Goal: Task Accomplishment & Management: Use online tool/utility

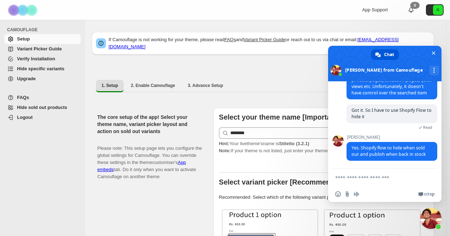
scroll to position [156, 0]
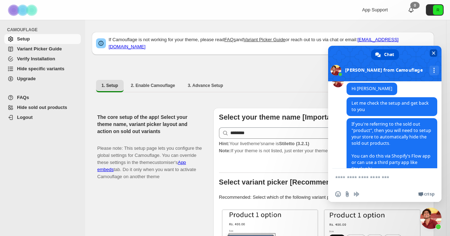
click at [433, 51] on span "Close chat" at bounding box center [434, 53] width 4 height 5
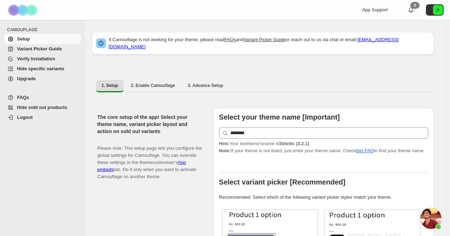
click at [46, 50] on span "Variant Picker Guide" at bounding box center [39, 48] width 45 height 5
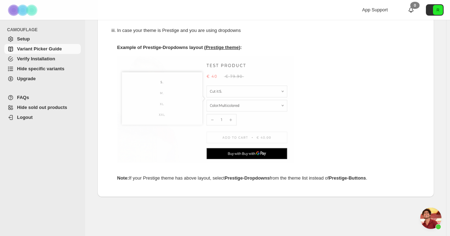
scroll to position [390, 0]
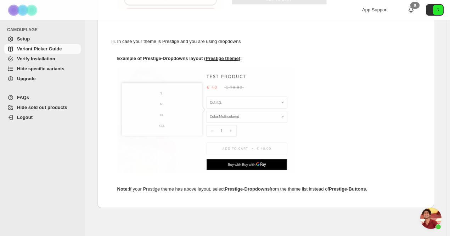
click at [38, 38] on span "Setup" at bounding box center [48, 38] width 62 height 7
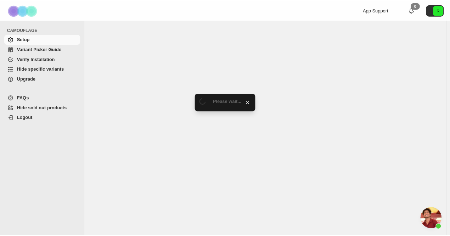
scroll to position [156, 0]
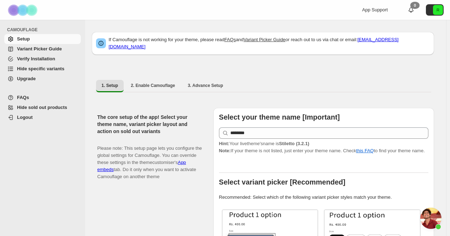
click at [54, 105] on span "Hide sold out products" at bounding box center [42, 107] width 50 height 5
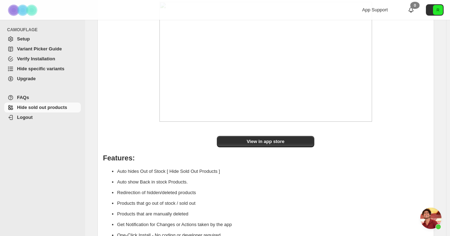
scroll to position [116, 0]
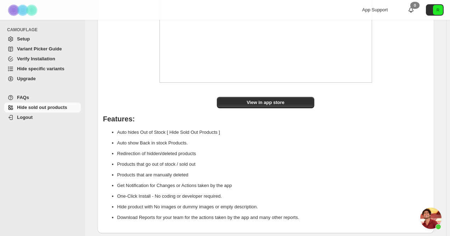
click at [39, 39] on span "Setup" at bounding box center [48, 38] width 62 height 7
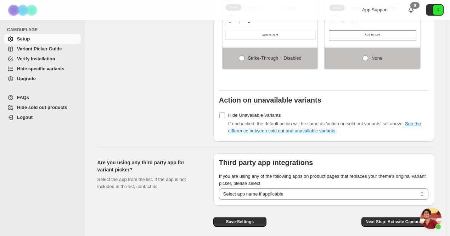
scroll to position [574, 0]
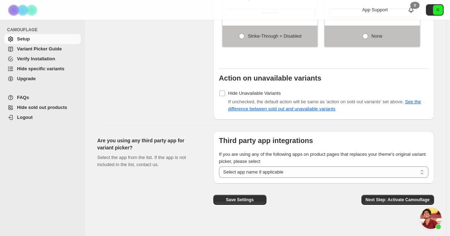
click at [41, 69] on span "Hide specific variants" at bounding box center [41, 68] width 48 height 5
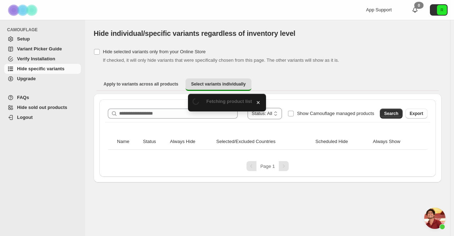
scroll to position [156, 0]
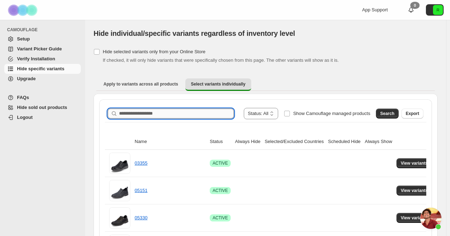
click at [228, 112] on input "Search product name" at bounding box center [176, 113] width 115 height 10
click at [418, 161] on span "View variants" at bounding box center [414, 163] width 27 height 6
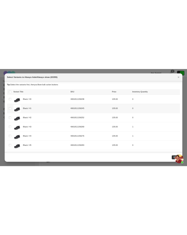
scroll to position [19, 0]
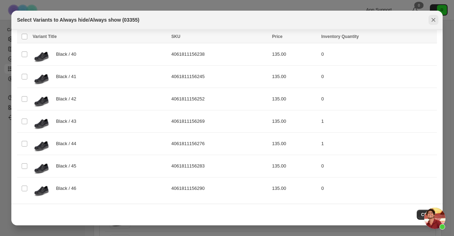
click at [432, 20] on icon "Close" at bounding box center [433, 19] width 7 height 7
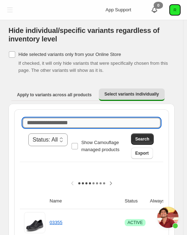
click at [133, 119] on input "Search product name" at bounding box center [92, 123] width 138 height 10
click at [138, 118] on input "Search product name" at bounding box center [92, 123] width 138 height 10
paste input "*****"
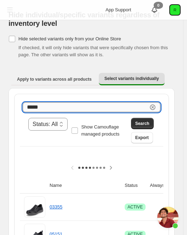
scroll to position [0, 0]
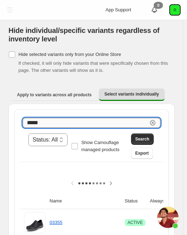
click at [83, 123] on input "*****" at bounding box center [85, 123] width 125 height 10
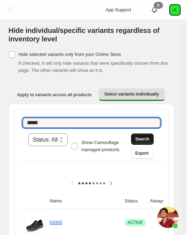
click at [145, 140] on span "Search" at bounding box center [142, 140] width 14 height 6
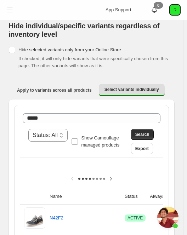
scroll to position [40, 0]
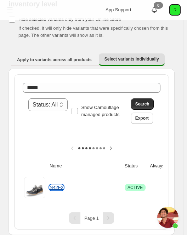
click at [60, 185] on link "N42F2" at bounding box center [57, 187] width 14 height 5
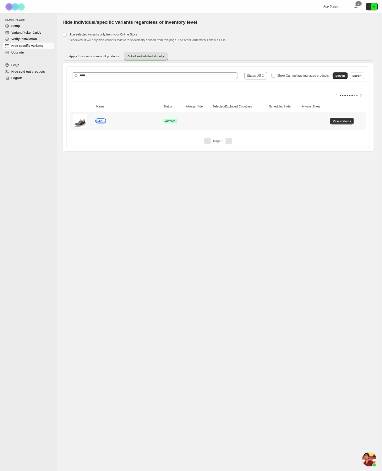
scroll to position [147, 0]
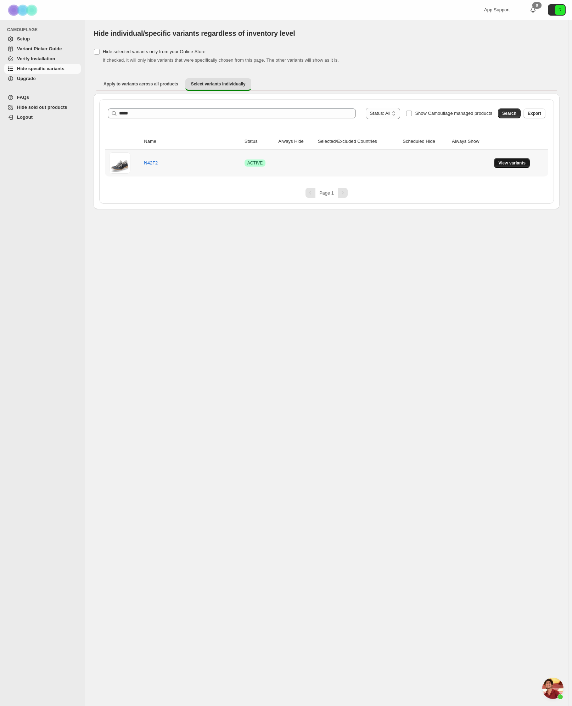
click at [454, 160] on button "View variants" at bounding box center [512, 163] width 36 height 10
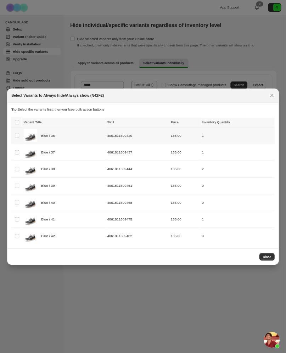
scroll to position [146, 0]
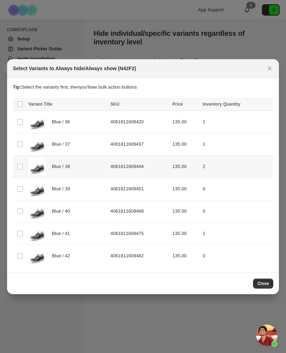
click at [79, 163] on div "Blue / 38" at bounding box center [67, 167] width 78 height 18
click at [124, 102] on span "Always hide" at bounding box center [114, 105] width 24 height 6
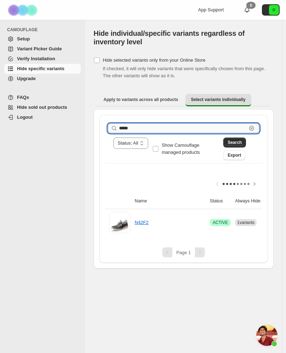
click at [166, 125] on input "*****" at bounding box center [183, 128] width 128 height 10
paste input "***"
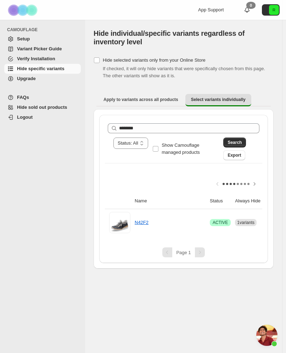
click at [243, 137] on div "Search Export" at bounding box center [240, 148] width 39 height 26
click at [239, 141] on span "Search" at bounding box center [235, 143] width 14 height 6
click at [145, 221] on link "D2L54" at bounding box center [141, 222] width 13 height 5
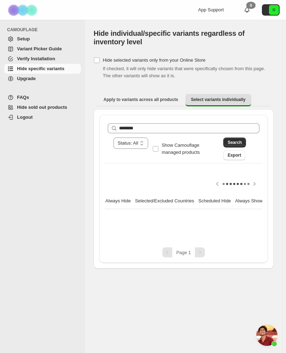
scroll to position [0, 167]
click at [235, 222] on span "View variants" at bounding box center [247, 223] width 27 height 6
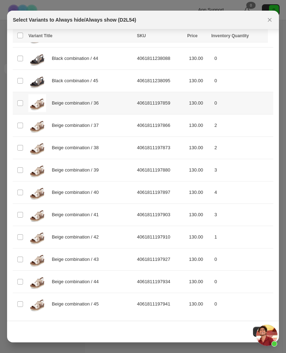
scroll to position [0, 0]
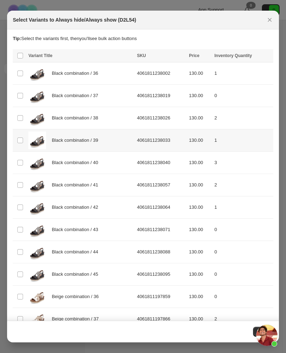
click at [83, 140] on span "Black combination / 39" at bounding box center [77, 140] width 50 height 7
click at [116, 56] on span "Always hide" at bounding box center [114, 57] width 24 height 6
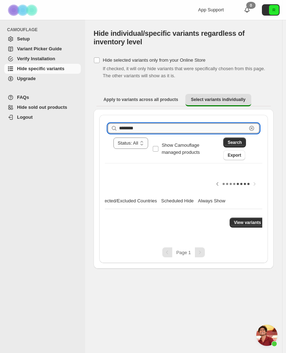
click at [177, 127] on input "********" at bounding box center [183, 128] width 128 height 10
click at [152, 123] on input "********" at bounding box center [183, 128] width 128 height 10
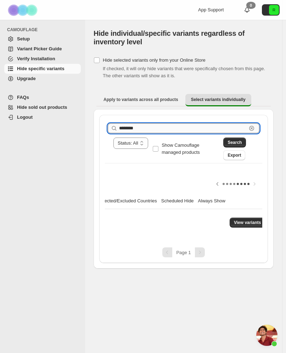
click at [152, 123] on input "********" at bounding box center [183, 128] width 128 height 10
paste input "text"
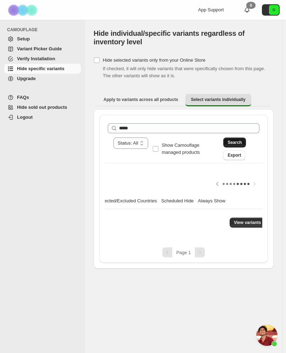
click at [238, 141] on span "Search" at bounding box center [235, 143] width 14 height 6
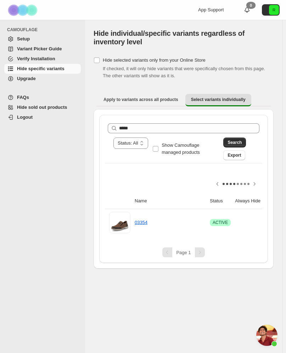
scroll to position [0, 167]
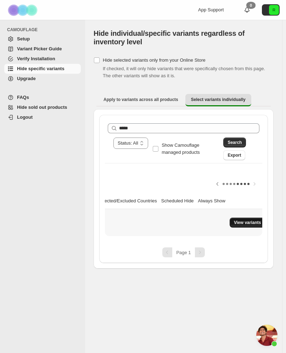
click at [247, 225] on span "View variants" at bounding box center [247, 223] width 27 height 6
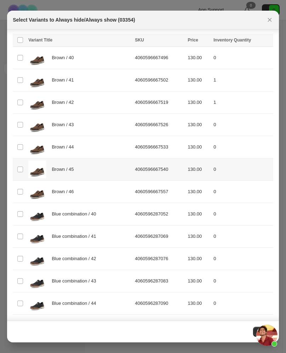
scroll to position [0, 0]
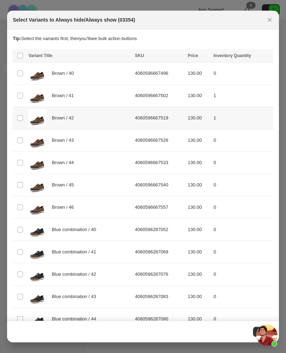
click at [86, 119] on div "Brown / 42" at bounding box center [79, 118] width 102 height 18
click at [112, 58] on span "Always hide" at bounding box center [114, 57] width 24 height 6
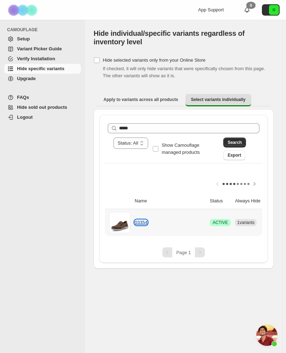
click at [143, 221] on link "03354" at bounding box center [141, 222] width 13 height 5
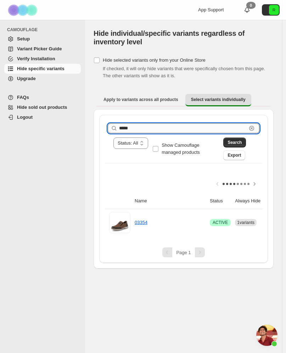
click at [184, 129] on input "*****" at bounding box center [183, 128] width 128 height 10
paste input "text"
click at [241, 139] on button "Search" at bounding box center [234, 143] width 23 height 10
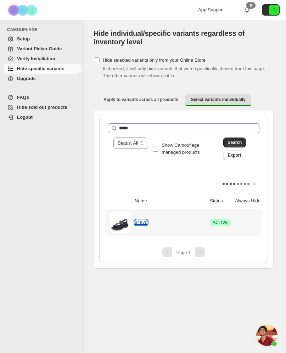
click at [141, 224] on link "64870" at bounding box center [141, 222] width 13 height 5
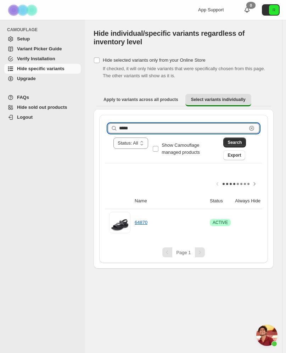
click at [126, 128] on input "*****" at bounding box center [183, 128] width 128 height 10
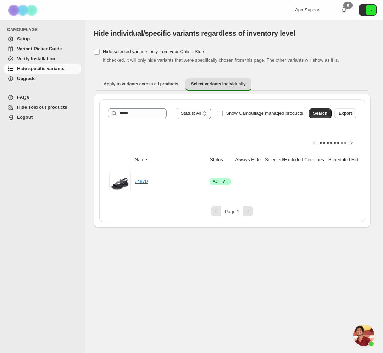
scroll to position [0, 70]
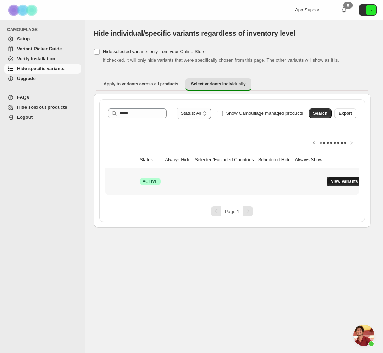
click at [339, 180] on span "View variants" at bounding box center [344, 182] width 27 height 6
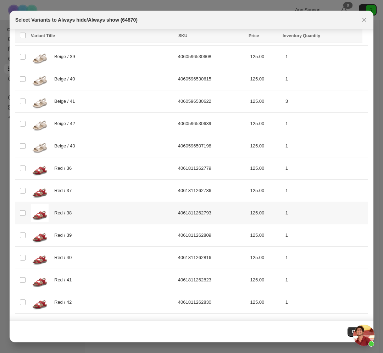
scroll to position [1011, 0]
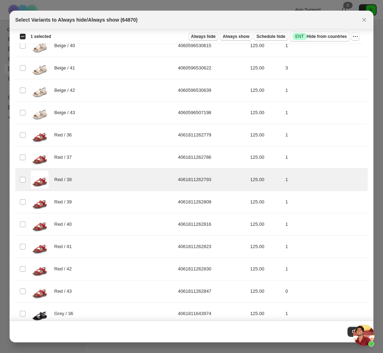
click at [205, 35] on span "Always hide" at bounding box center [203, 37] width 24 height 6
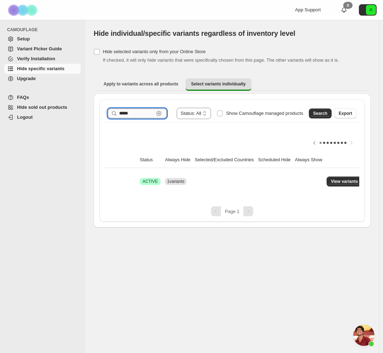
click at [145, 113] on input "*****" at bounding box center [136, 113] width 35 height 10
click at [315, 108] on button "Search" at bounding box center [320, 113] width 23 height 10
click at [322, 109] on button "Search" at bounding box center [320, 113] width 23 height 10
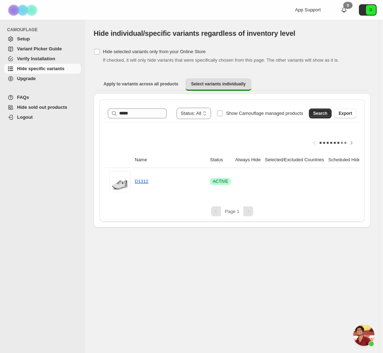
scroll to position [0, 70]
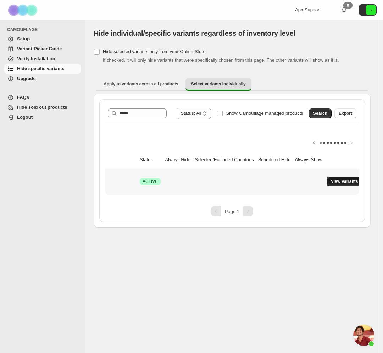
click at [346, 184] on button "View variants" at bounding box center [345, 182] width 36 height 10
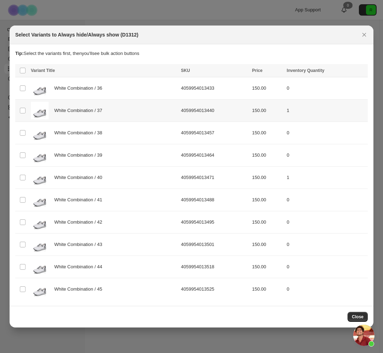
click at [111, 109] on div "White Combination / 37" at bounding box center [104, 111] width 146 height 18
click at [221, 69] on span "Always hide" at bounding box center [208, 71] width 24 height 6
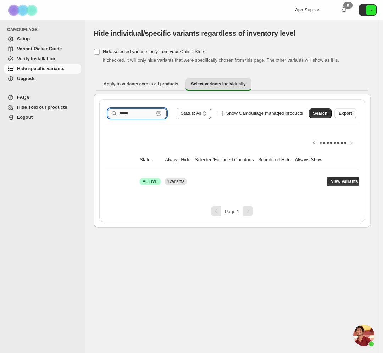
click at [149, 112] on input "*****" at bounding box center [136, 113] width 35 height 10
paste input "text"
click at [326, 114] on span "Search" at bounding box center [320, 114] width 14 height 6
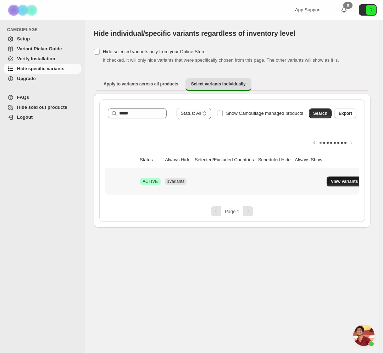
click at [335, 180] on span "View variants" at bounding box center [344, 182] width 27 height 6
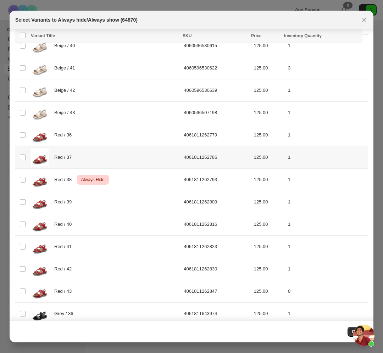
scroll to position [1064, 0]
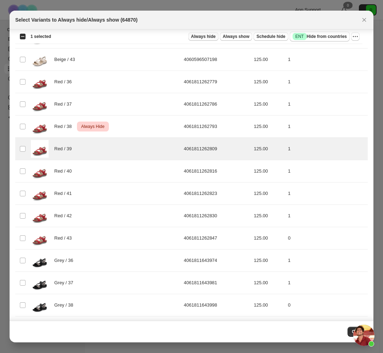
click at [209, 33] on button "Always hide" at bounding box center [203, 36] width 30 height 9
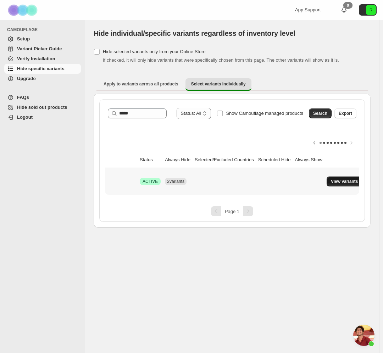
click at [342, 183] on span "View variants" at bounding box center [344, 182] width 27 height 6
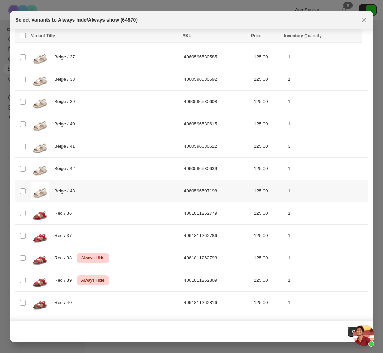
scroll to position [864, 0]
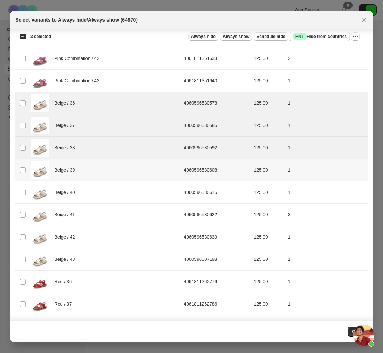
click at [26, 165] on td "Select product variant" at bounding box center [21, 170] width 13 height 22
click at [28, 187] on td "Select product variant" at bounding box center [21, 193] width 13 height 22
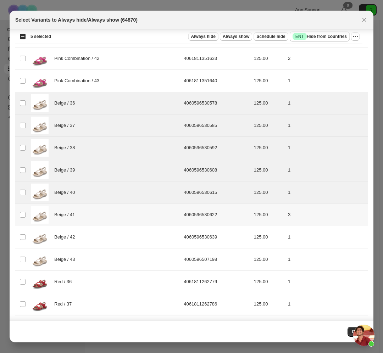
click at [25, 209] on td "Select product variant" at bounding box center [21, 215] width 13 height 22
click at [31, 235] on img ":r9q:" at bounding box center [40, 237] width 18 height 18
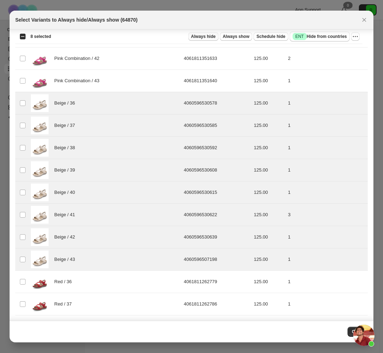
click at [206, 34] on span "Always hide" at bounding box center [203, 37] width 24 height 6
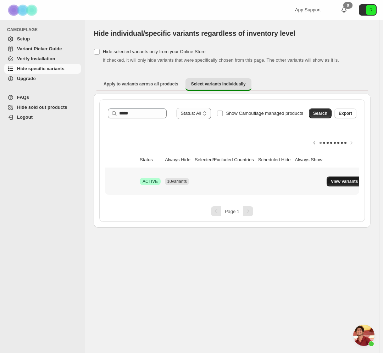
click at [331, 180] on span "View variants" at bounding box center [344, 182] width 27 height 6
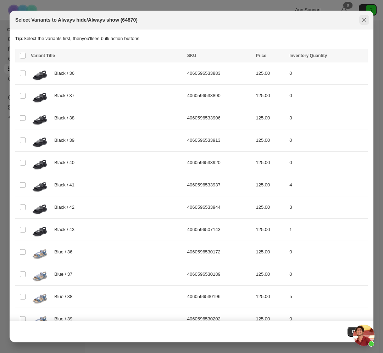
click at [366, 20] on icon "Close" at bounding box center [364, 19] width 7 height 7
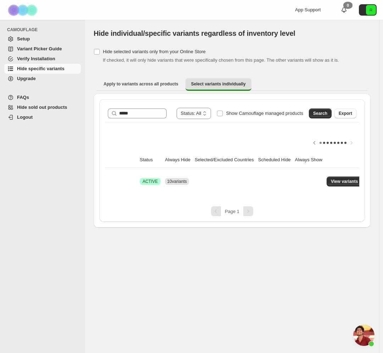
scroll to position [0, 0]
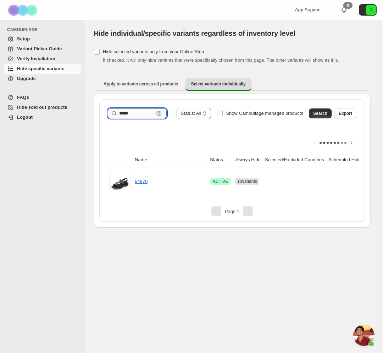
click at [130, 113] on input "*****" at bounding box center [136, 113] width 35 height 10
paste input "text"
type input "*****"
click at [323, 114] on span "Search" at bounding box center [320, 114] width 14 height 6
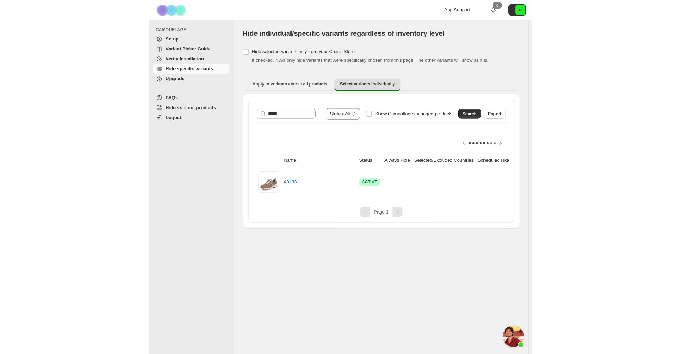
scroll to position [0, 70]
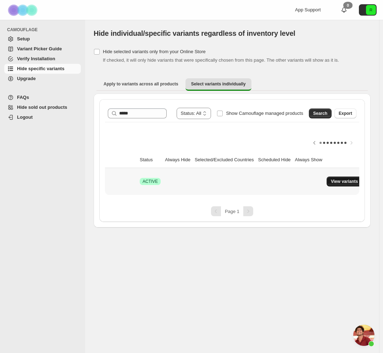
click at [331, 180] on span "View variants" at bounding box center [344, 182] width 27 height 6
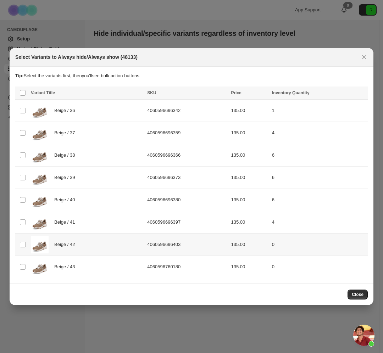
click at [27, 235] on td "Select product variant" at bounding box center [21, 245] width 13 height 22
click at [204, 95] on span "Always hide" at bounding box center [208, 94] width 24 height 6
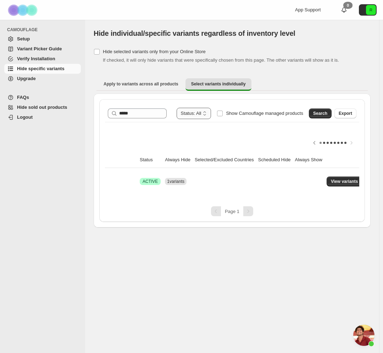
click at [192, 114] on select "**********" at bounding box center [194, 113] width 35 height 11
drag, startPoint x: 252, startPoint y: 135, endPoint x: 155, endPoint y: 118, distance: 98.5
click at [252, 135] on div at bounding box center [232, 143] width 254 height 18
click at [191, 115] on select "**********" at bounding box center [194, 113] width 35 height 11
click at [180, 108] on select "**********" at bounding box center [194, 113] width 35 height 11
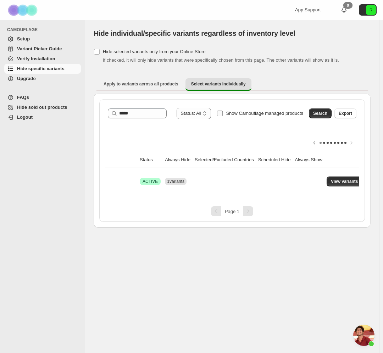
click at [233, 112] on span "Show Camouflage managed products" at bounding box center [264, 113] width 77 height 5
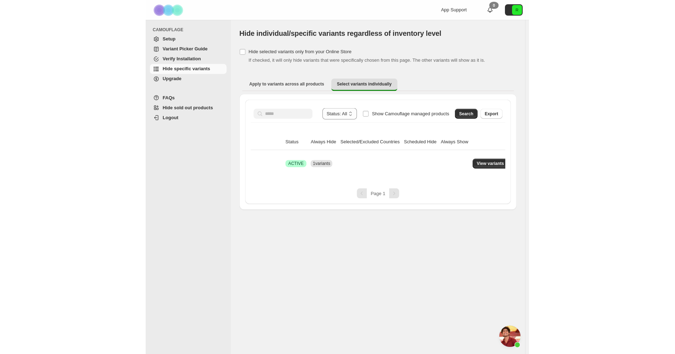
scroll to position [0, 0]
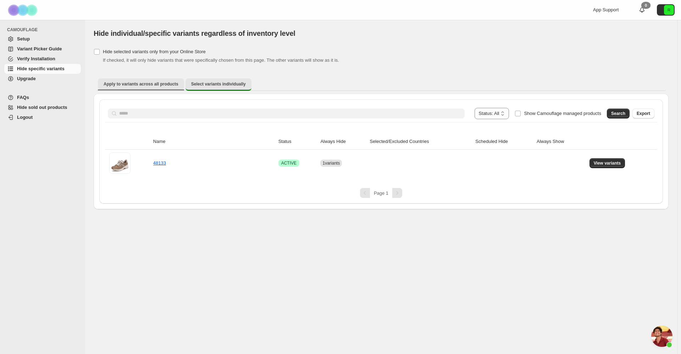
click at [118, 89] on button "Apply to variants across all products" at bounding box center [141, 83] width 86 height 11
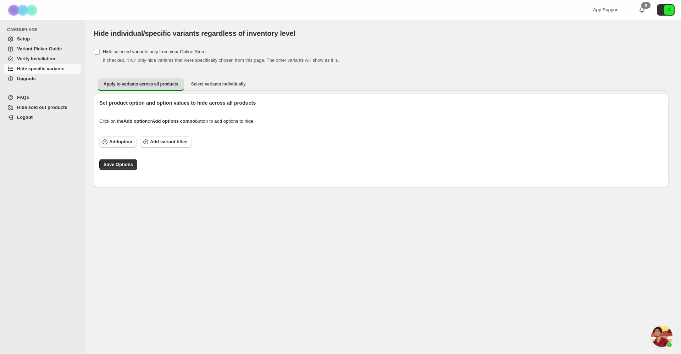
click at [120, 145] on span "Add option" at bounding box center [120, 141] width 23 height 7
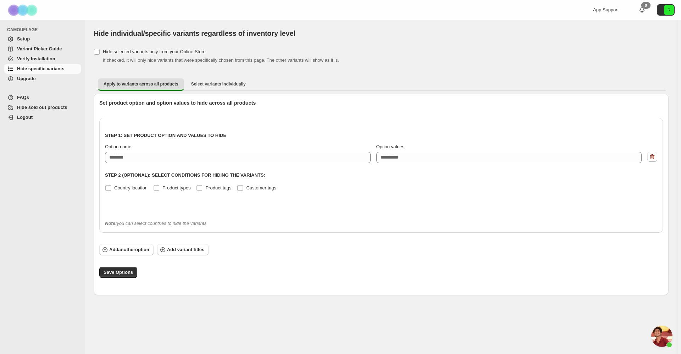
click at [426, 166] on div "Step 1: Set product option and values to hide Option name Option values eg: XLu…" at bounding box center [381, 168] width 552 height 91
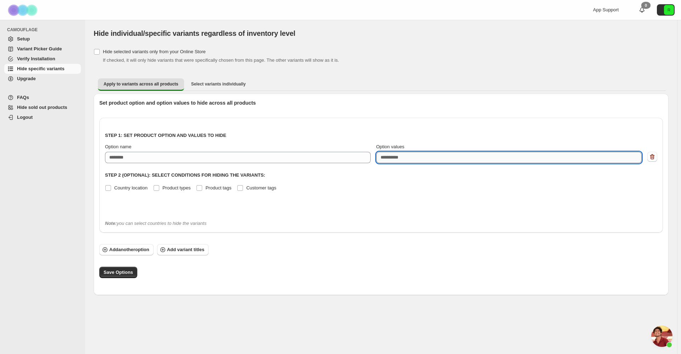
click at [426, 159] on textarea "Option values" at bounding box center [509, 157] width 266 height 11
click at [396, 185] on div "Country location Product types Product tags Customer tags" at bounding box center [381, 188] width 552 height 10
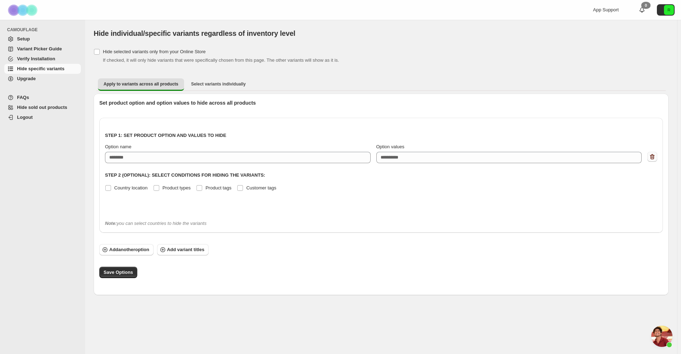
click at [454, 157] on icon "button" at bounding box center [652, 156] width 7 height 7
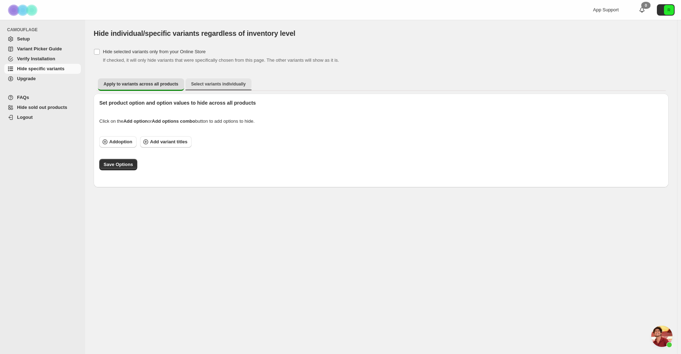
click at [197, 89] on button "Select variants individually" at bounding box center [218, 83] width 66 height 11
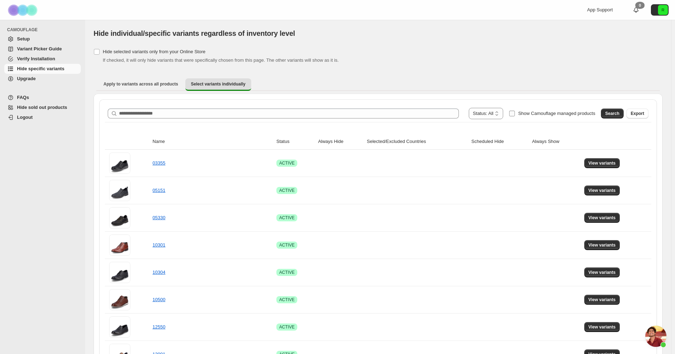
click at [454, 116] on span "Show Camouflage managed products" at bounding box center [556, 113] width 77 height 5
click at [454, 112] on span "Search" at bounding box center [613, 114] width 14 height 6
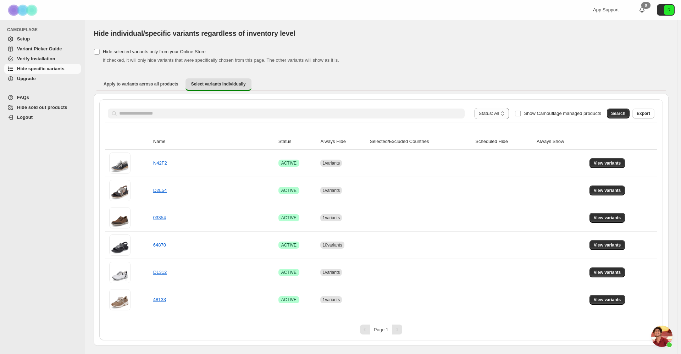
click at [454, 15] on div "App Support 0 R" at bounding box center [551, 10] width 254 height 20
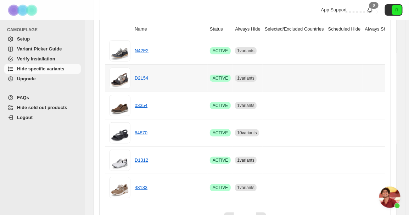
scroll to position [121, 0]
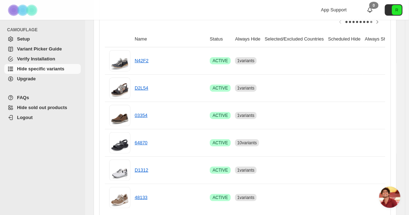
click at [44, 40] on span "Setup" at bounding box center [48, 38] width 62 height 7
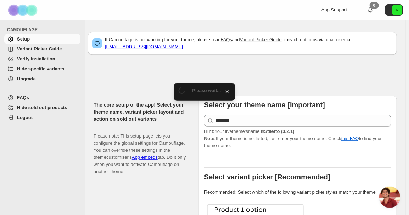
scroll to position [153, 0]
